Goal: Transaction & Acquisition: Download file/media

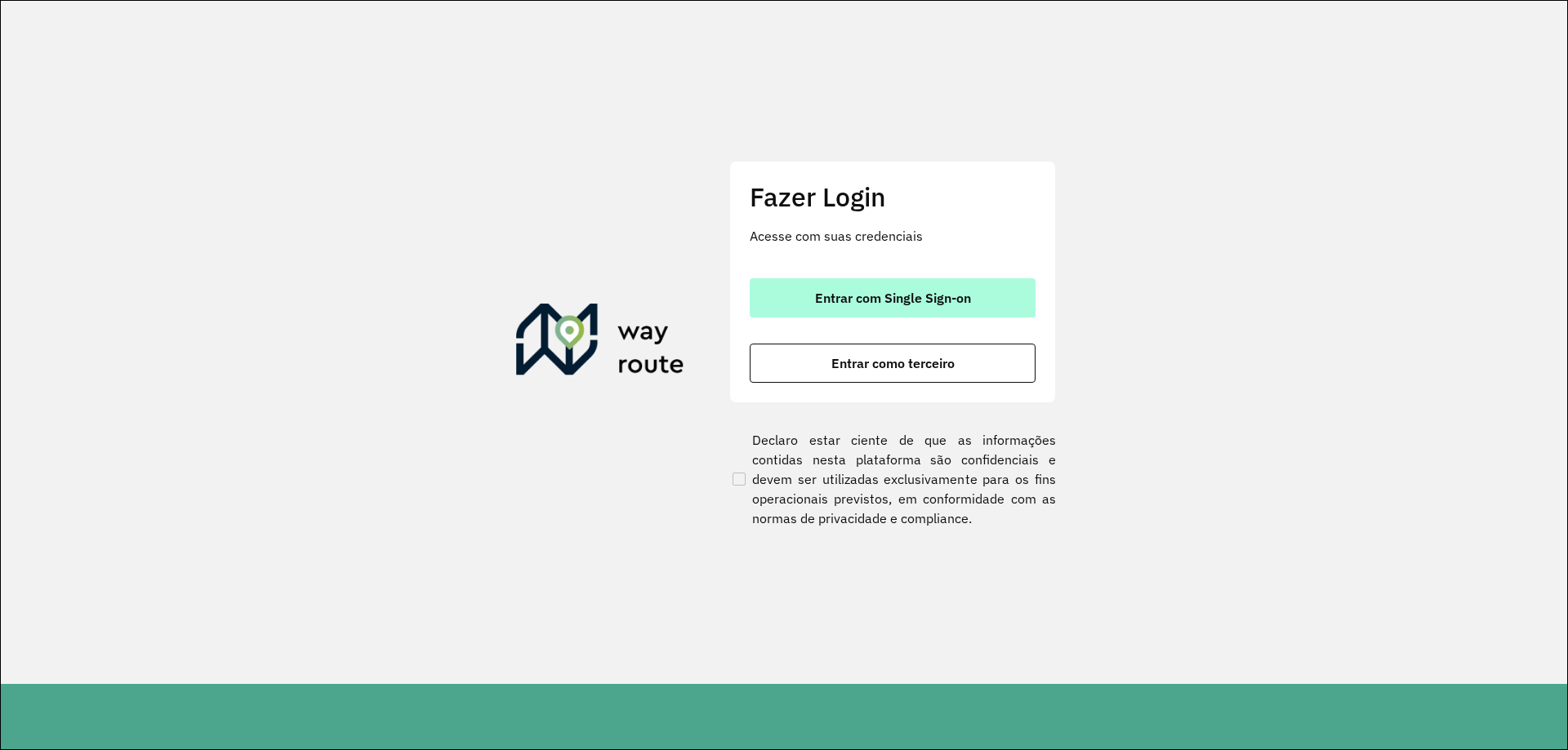
click at [858, 310] on button "Entrar com Single Sign-on" at bounding box center [892, 298] width 286 height 39
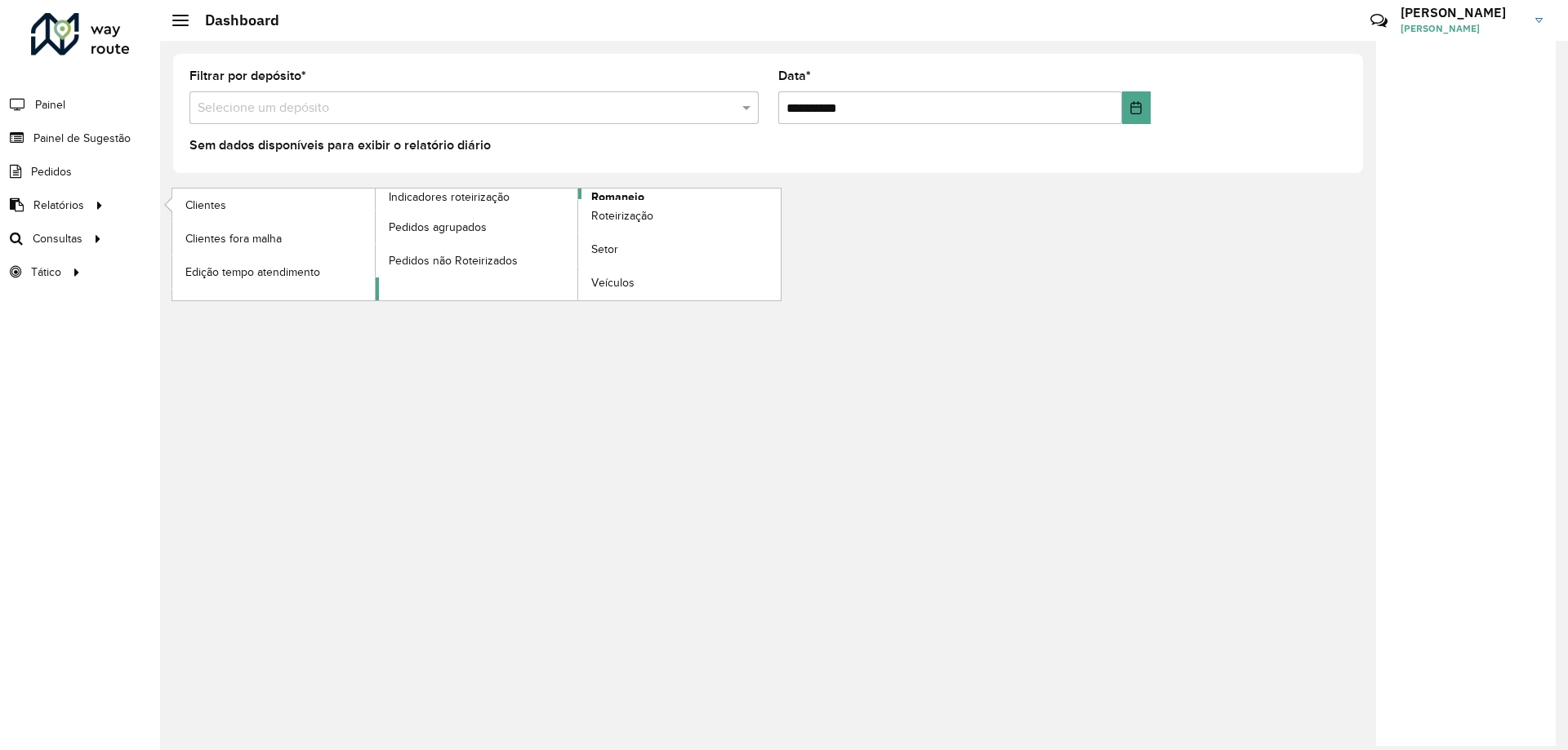
click at [684, 192] on link "Romaneio" at bounding box center [579, 244] width 406 height 111
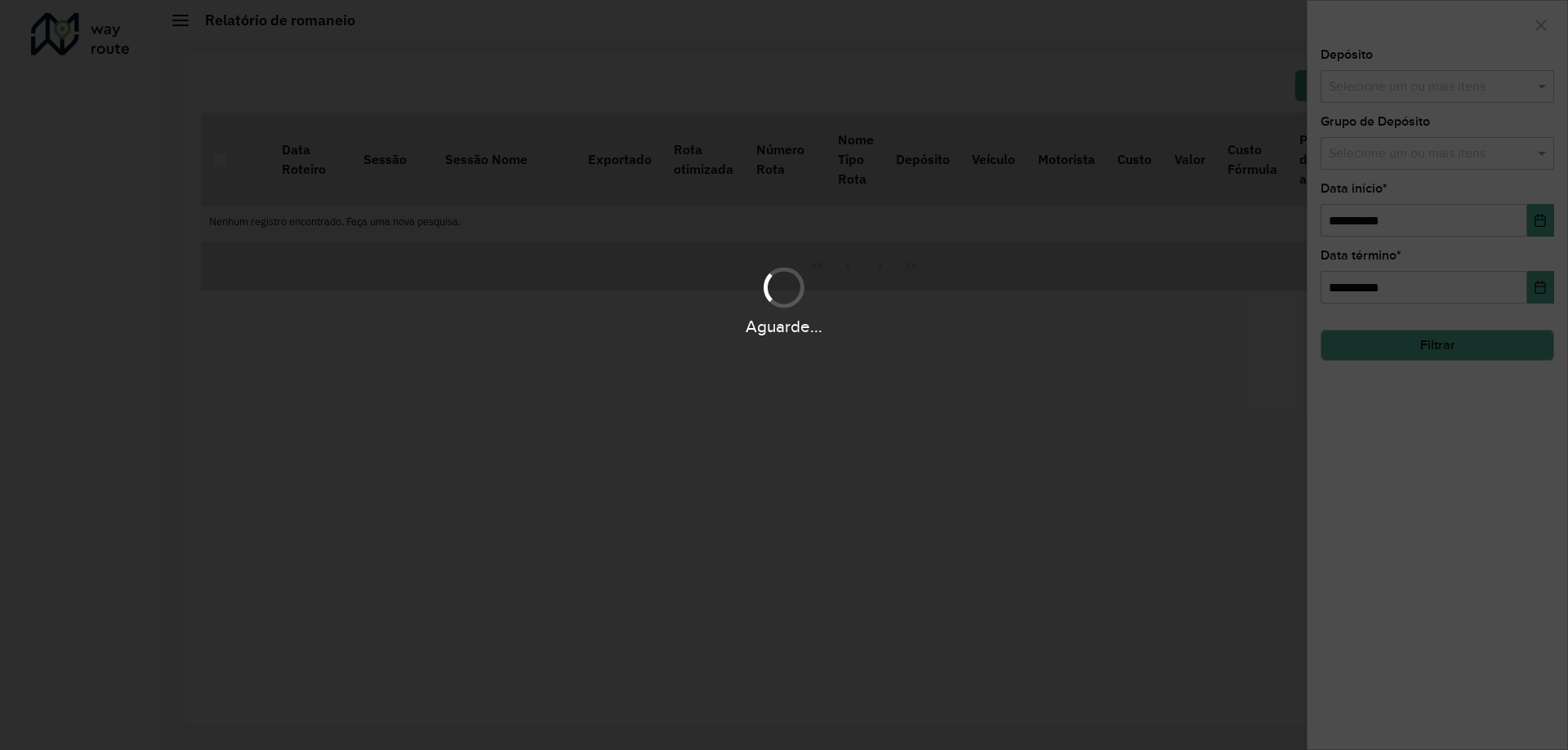
click at [1456, 341] on div "Aguarde..." at bounding box center [784, 375] width 1568 height 750
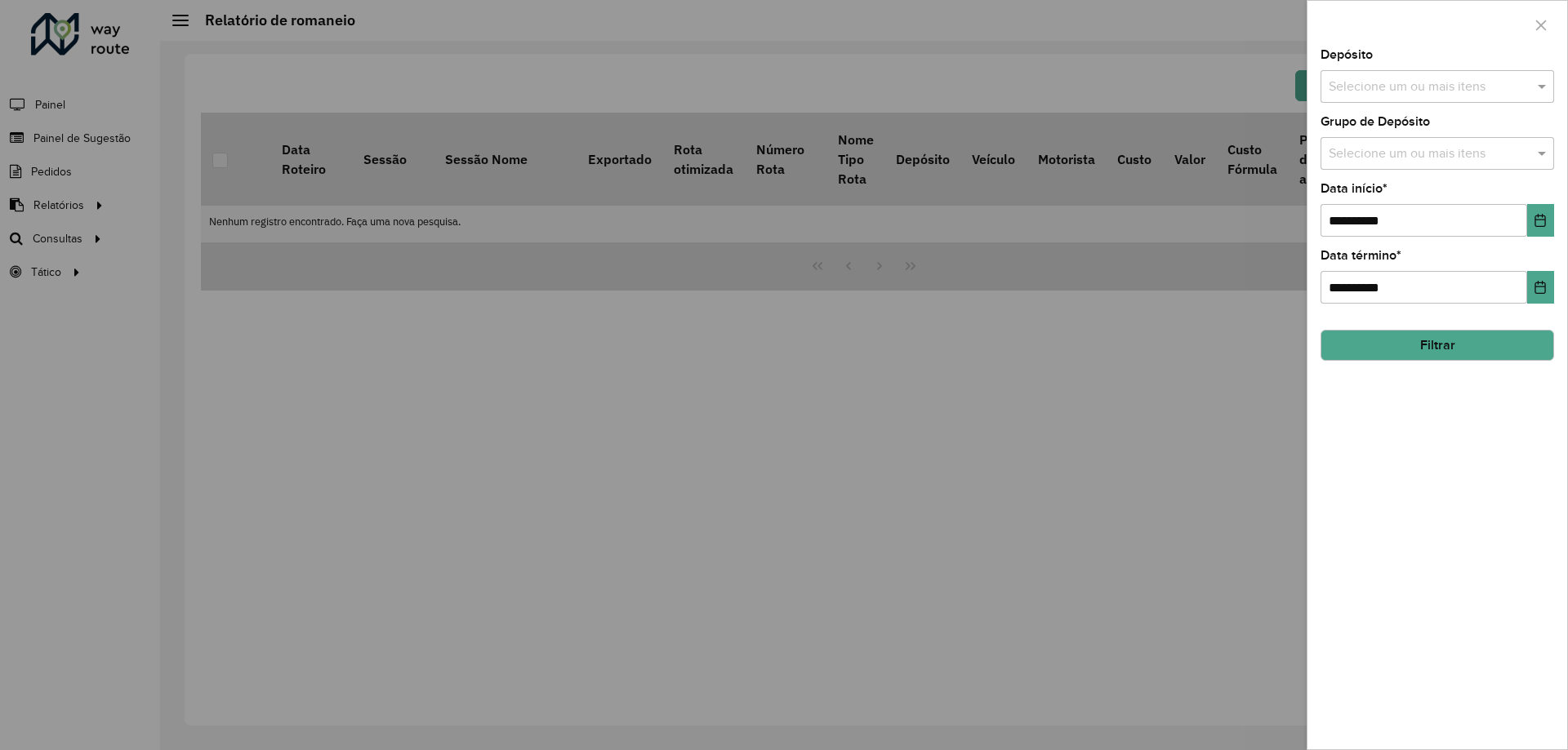
click at [1456, 341] on button "Filtrar" at bounding box center [1437, 345] width 233 height 31
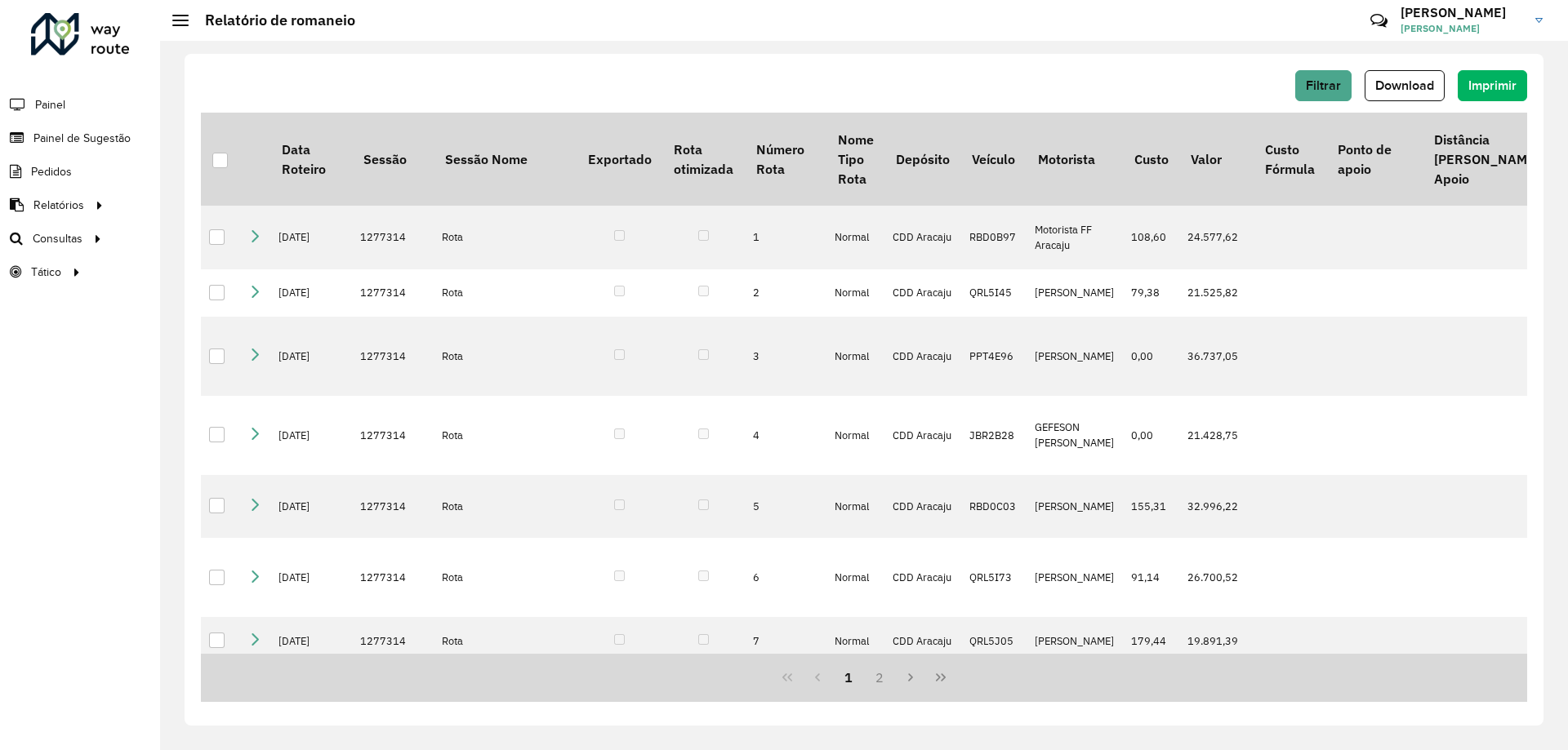
click at [1407, 82] on span "Download" at bounding box center [1405, 85] width 59 height 14
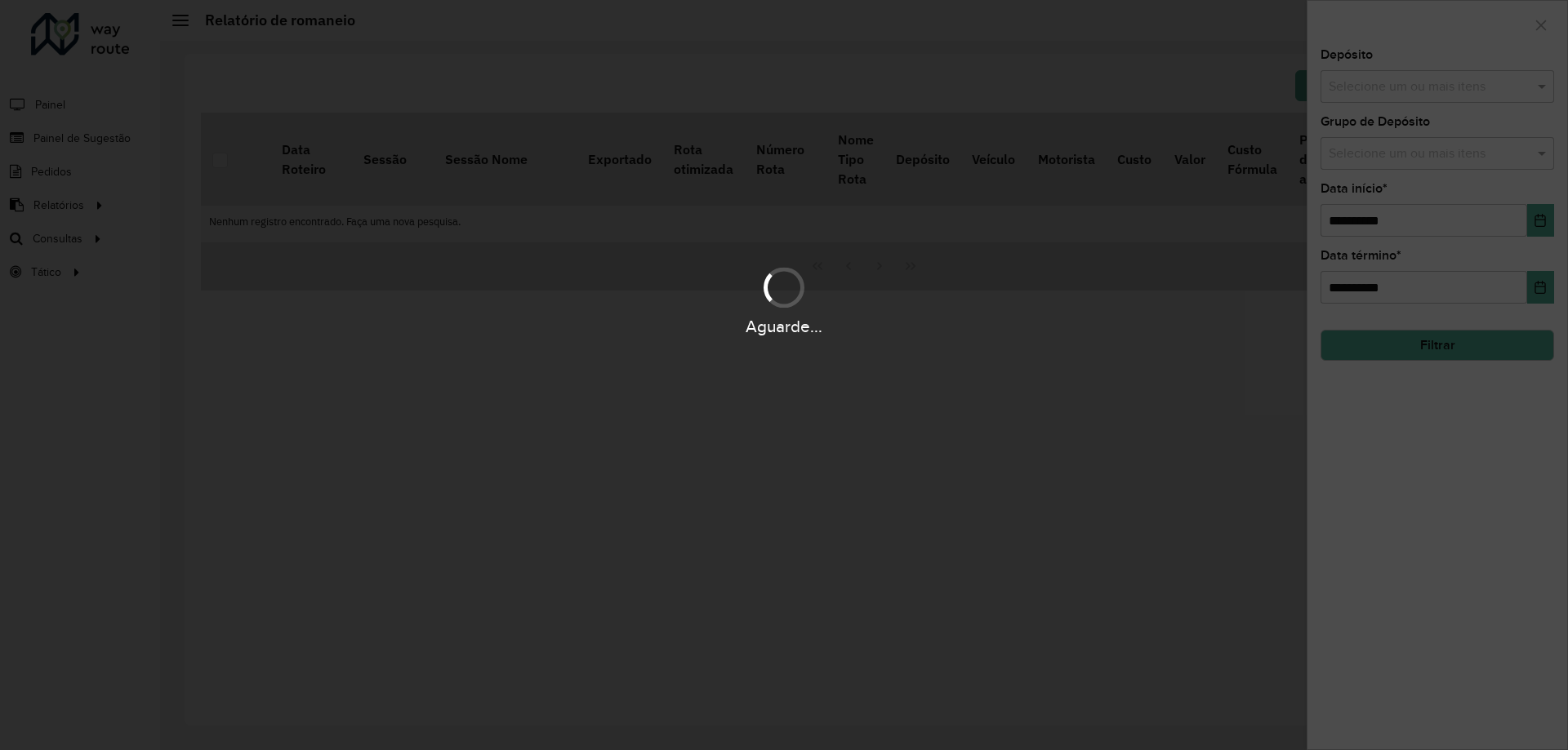
click at [1259, 338] on div "Aguarde..." at bounding box center [784, 326] width 1568 height 25
click at [1506, 345] on div "Aguarde..." at bounding box center [784, 375] width 1568 height 750
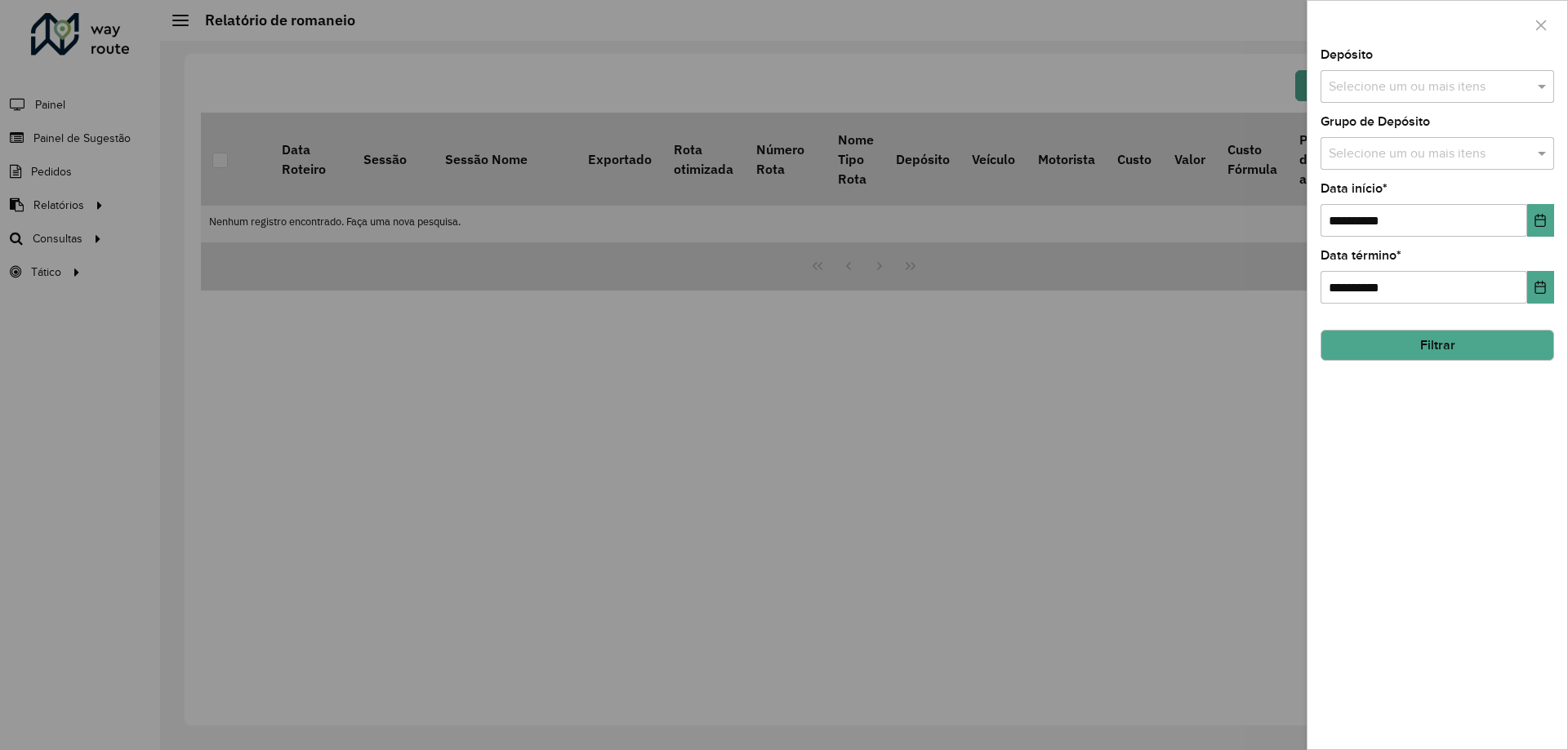
click at [1478, 352] on button "Filtrar" at bounding box center [1437, 345] width 233 height 31
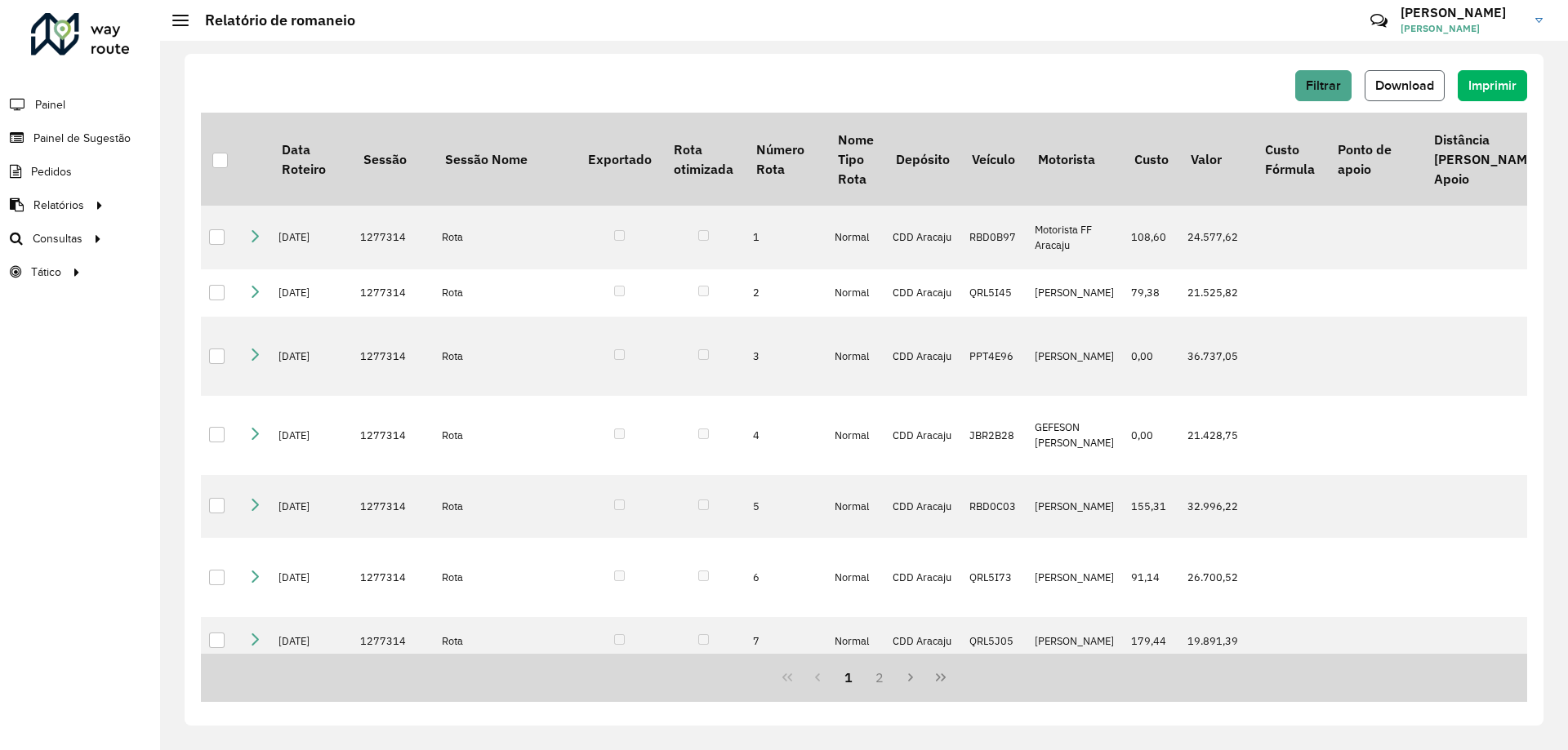
click at [1380, 79] on span "Download" at bounding box center [1405, 85] width 59 height 14
